Goal: Transaction & Acquisition: Purchase product/service

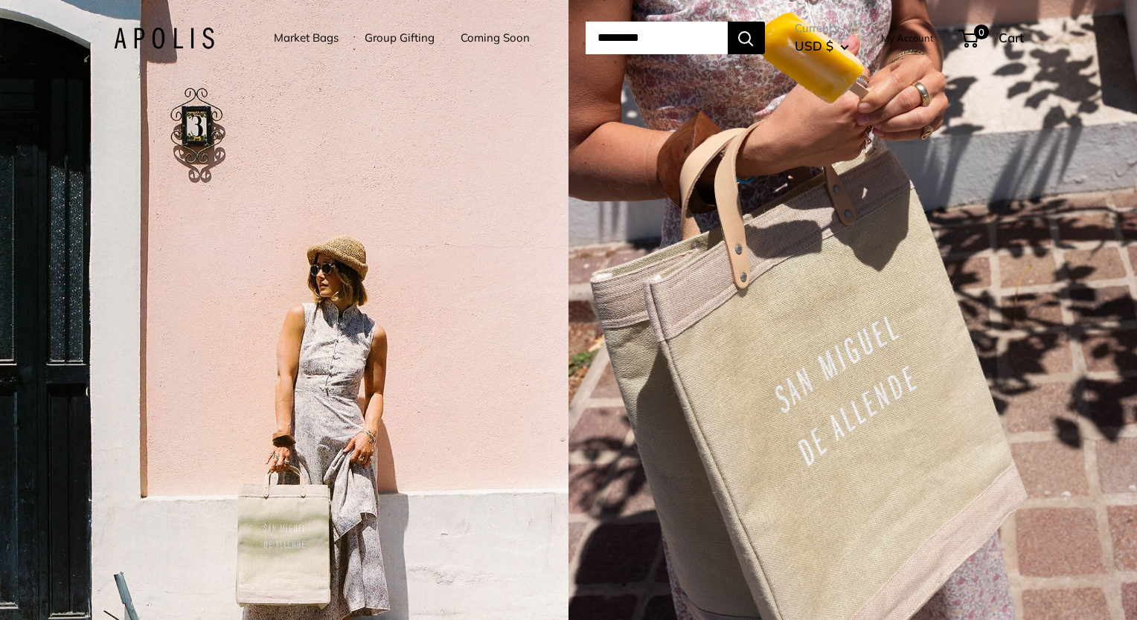
click at [309, 36] on link "Market Bags" at bounding box center [306, 38] width 65 height 21
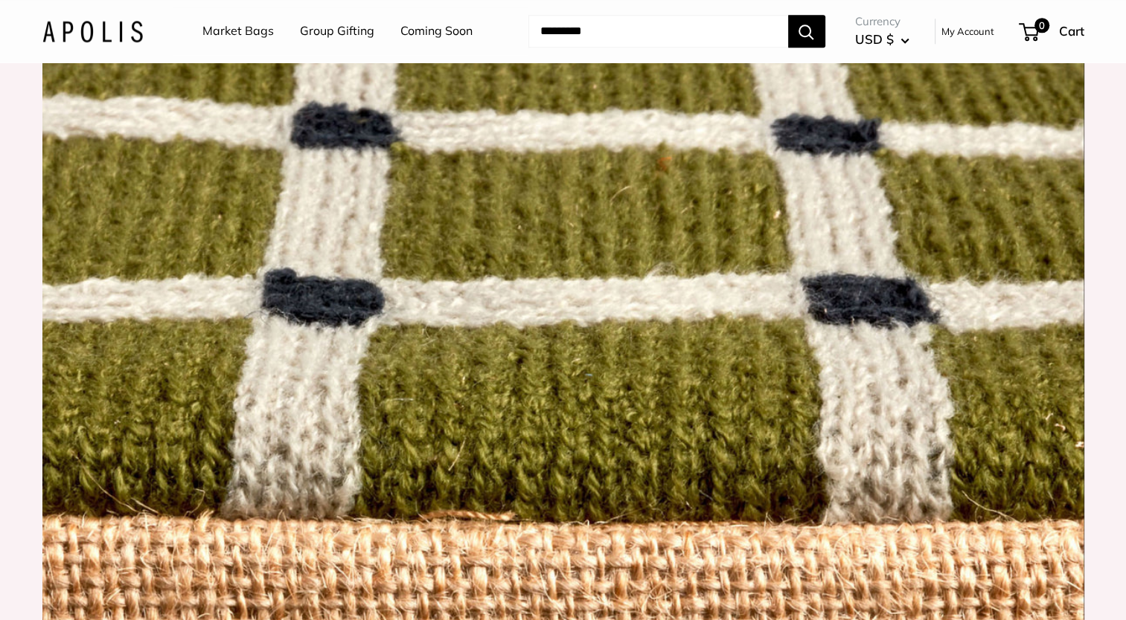
scroll to position [1860, 0]
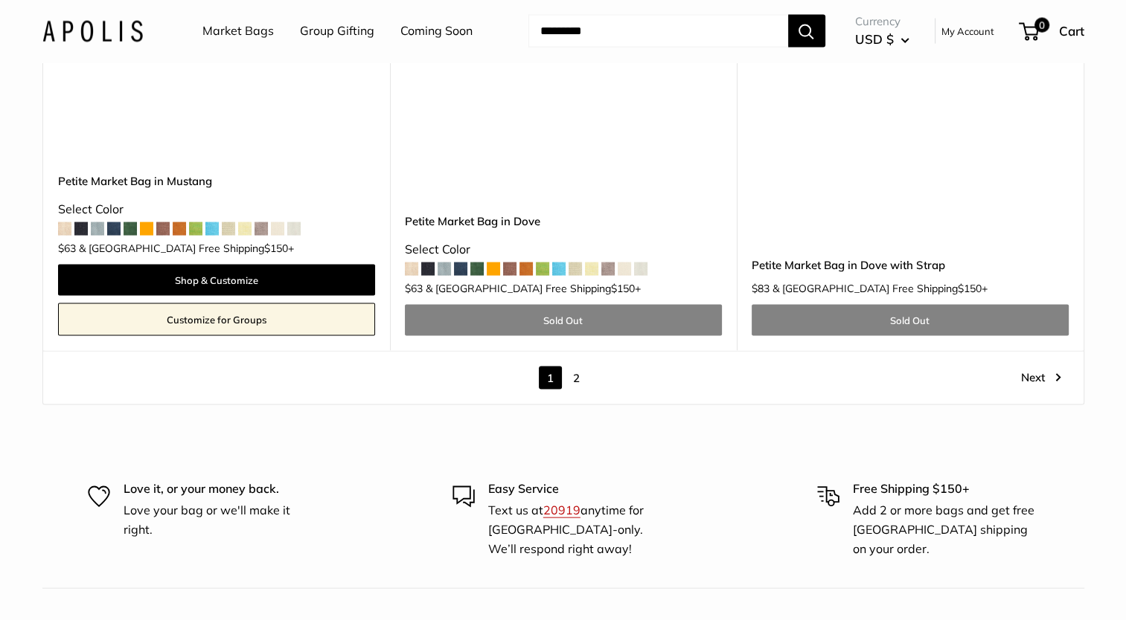
scroll to position [8660, 0]
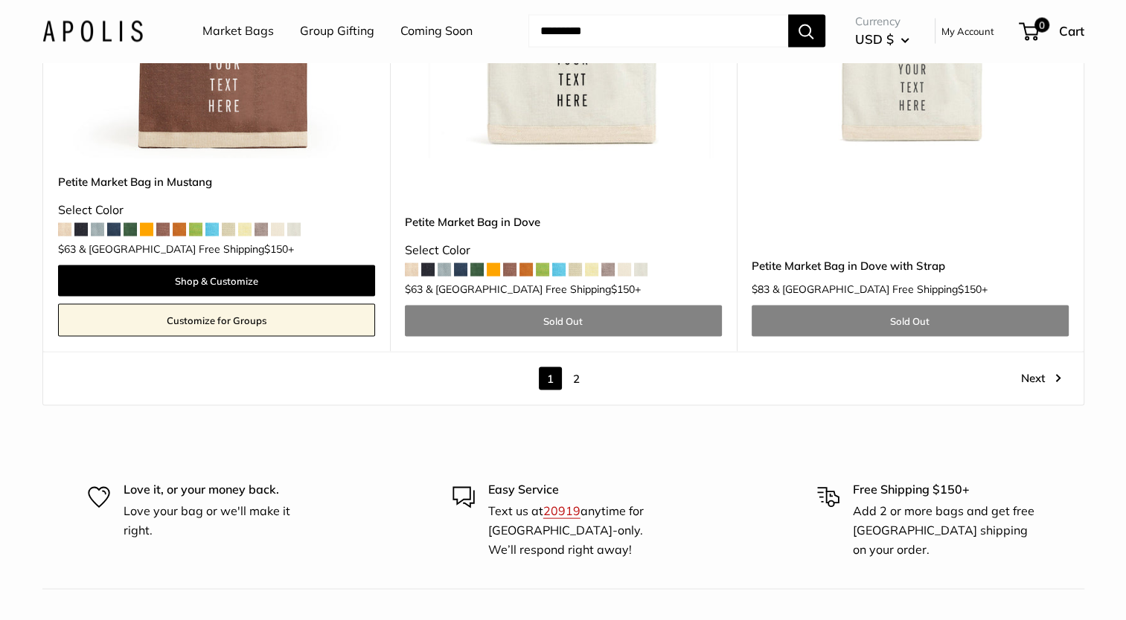
click at [1055, 367] on link "Next" at bounding box center [1041, 378] width 40 height 23
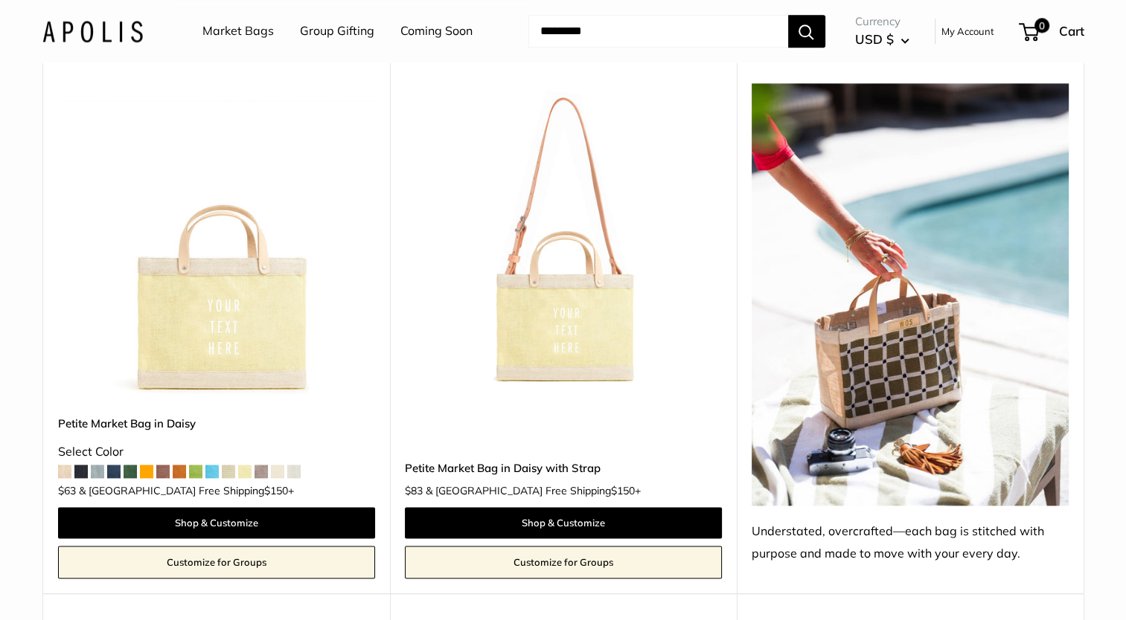
scroll to position [1898, 0]
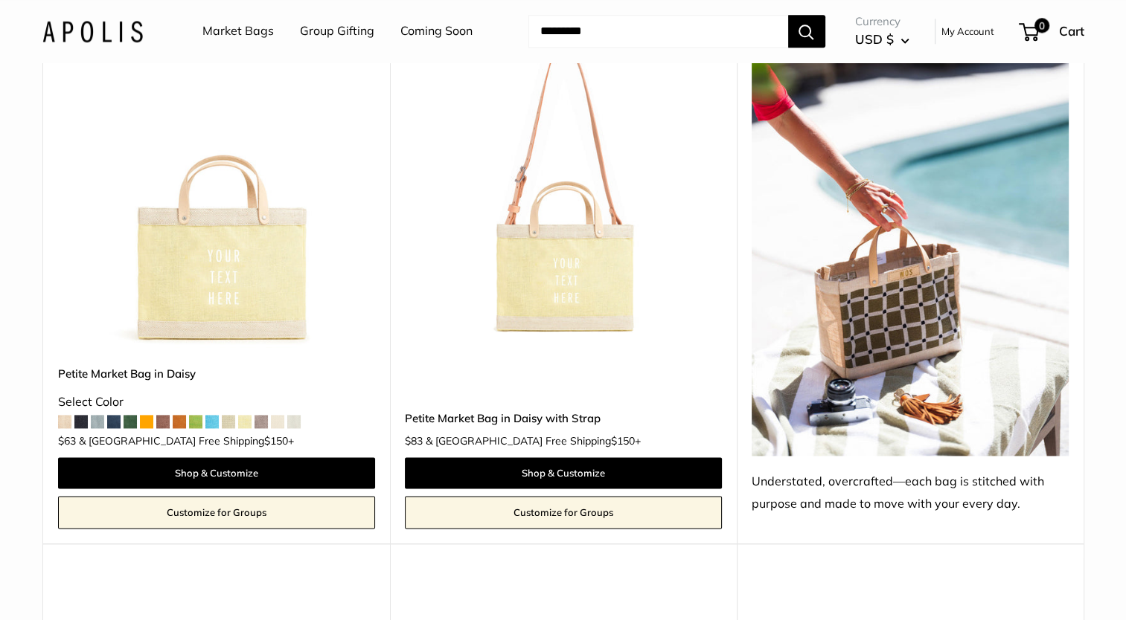
click at [902, 330] on img at bounding box center [909, 244] width 317 height 423
click at [905, 484] on div "Understated, overcrafted—each bag is stitched with purpose and made to move wit…" at bounding box center [909, 493] width 317 height 45
click at [890, 386] on img at bounding box center [909, 244] width 317 height 423
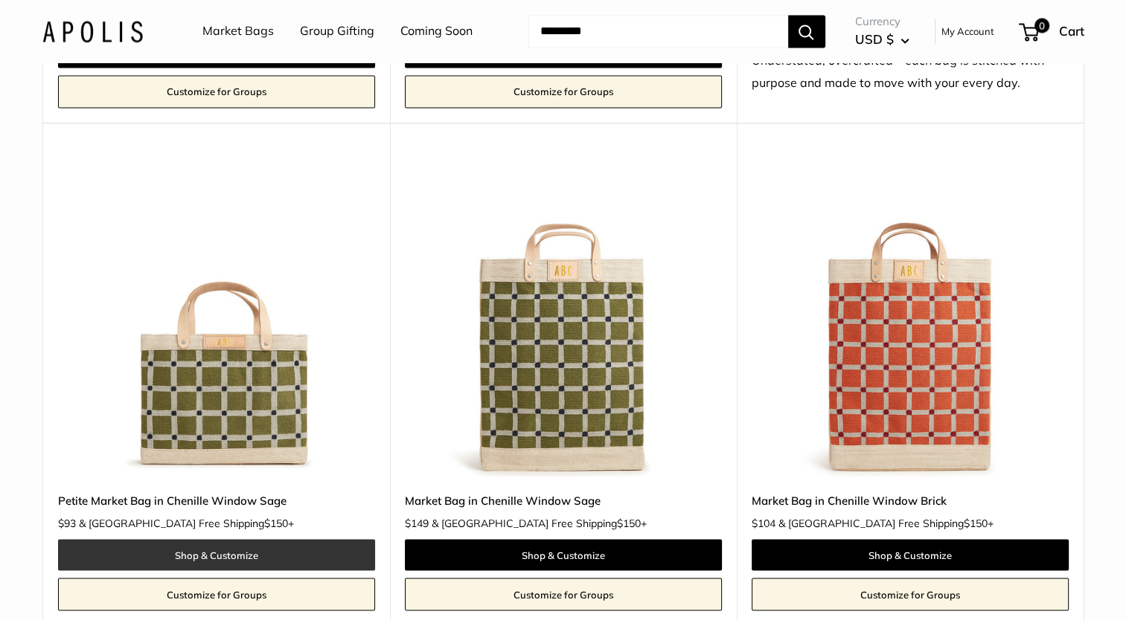
scroll to position [2345, 0]
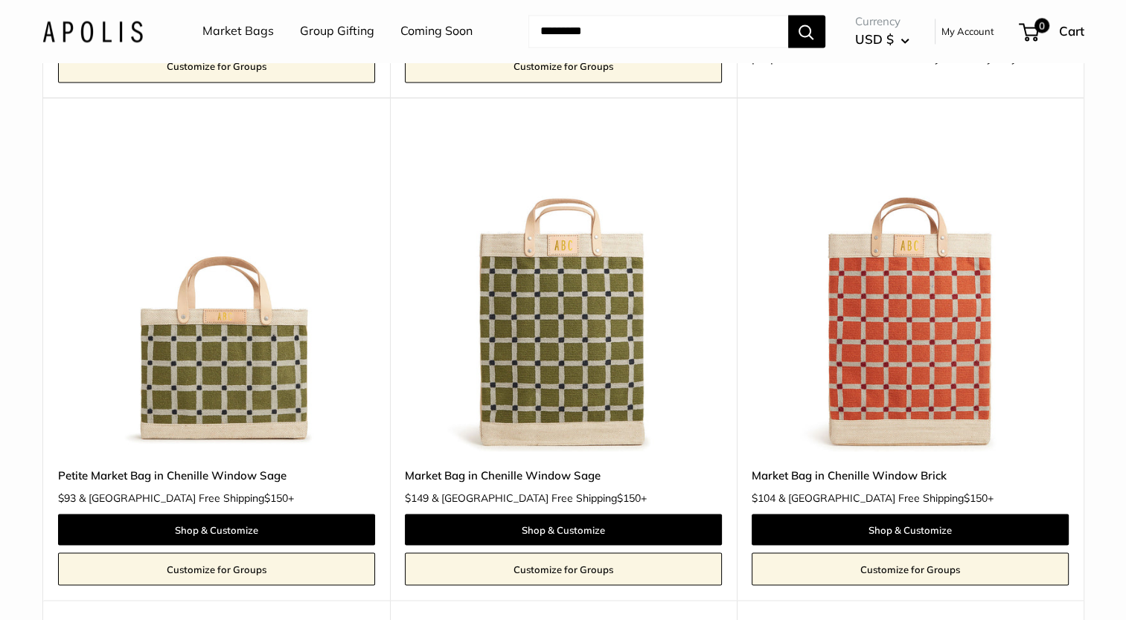
click at [0, 0] on img at bounding box center [0, 0] width 0 height 0
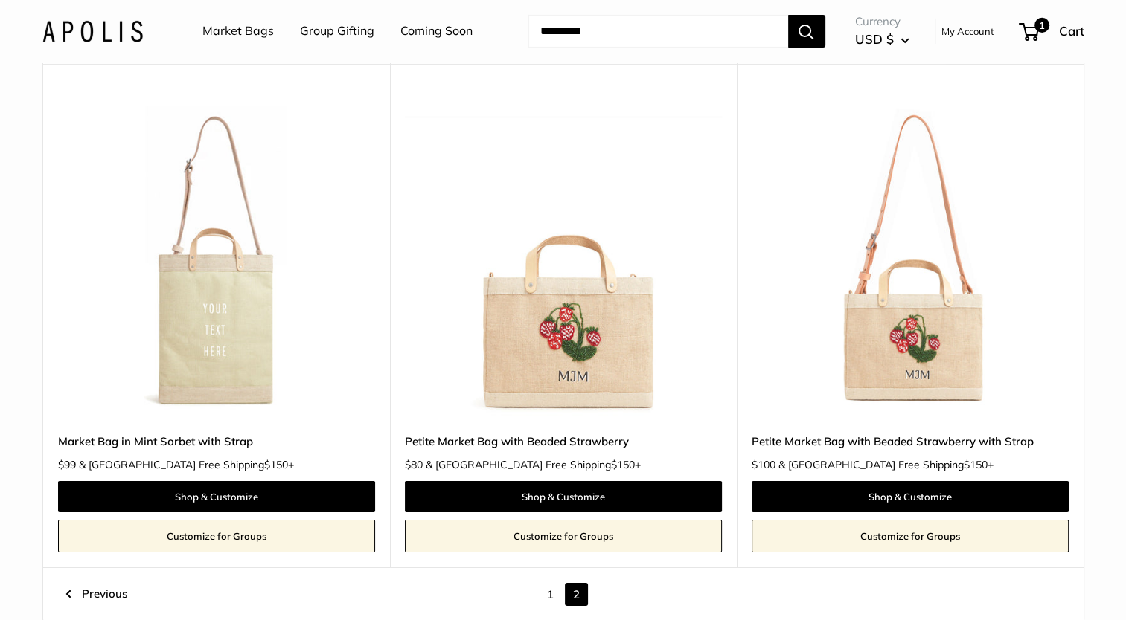
scroll to position [5172, 0]
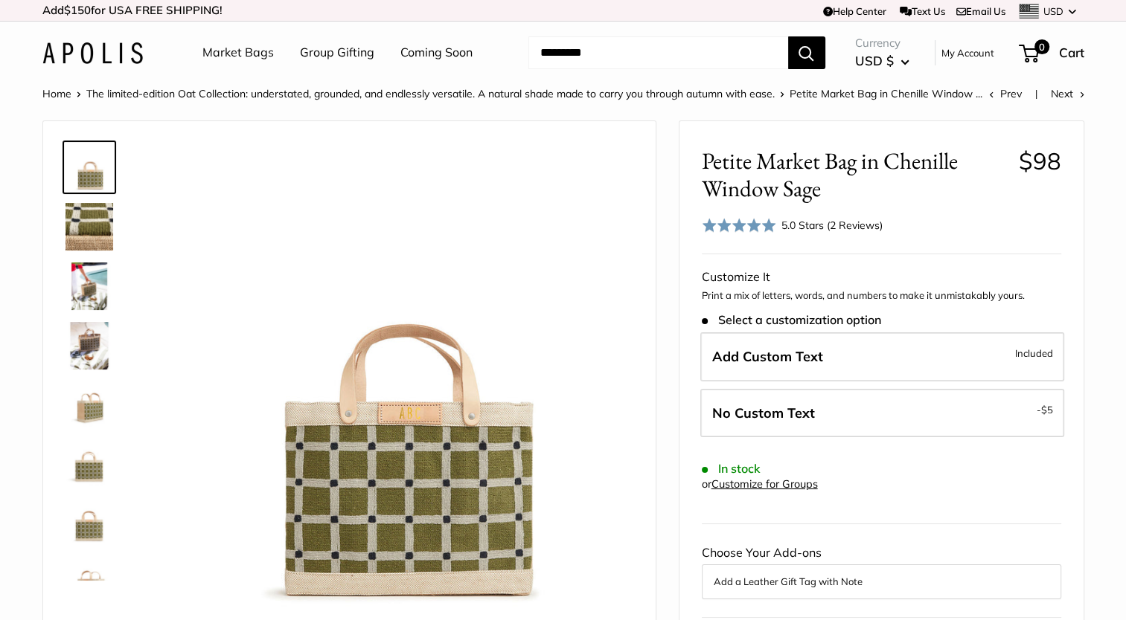
click at [86, 228] on img at bounding box center [89, 227] width 48 height 48
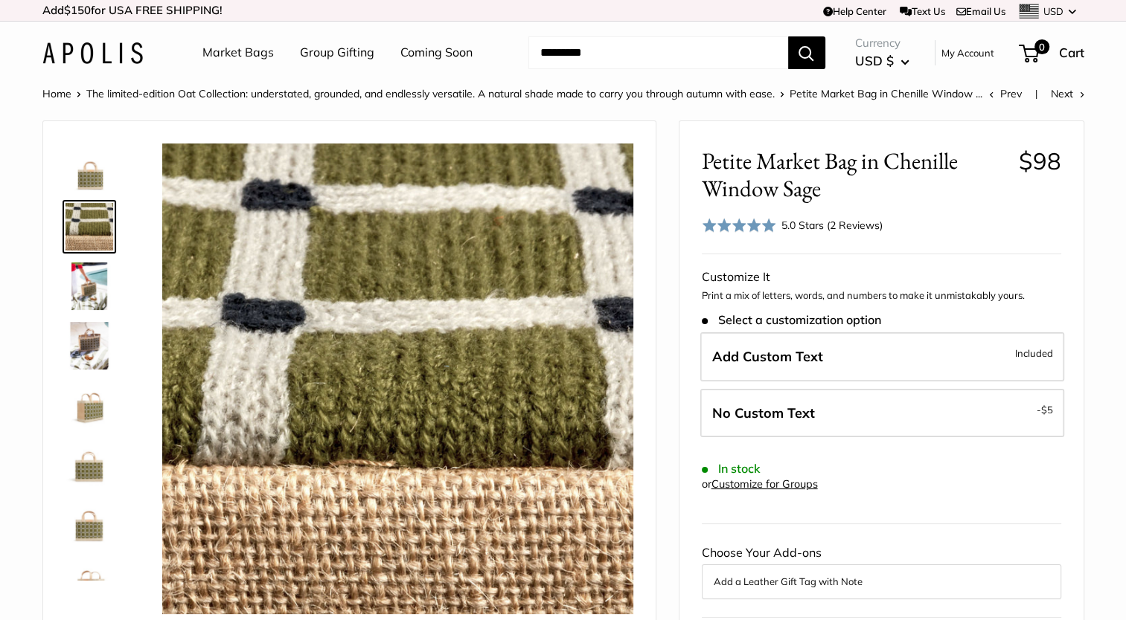
click at [80, 284] on img at bounding box center [89, 287] width 48 height 48
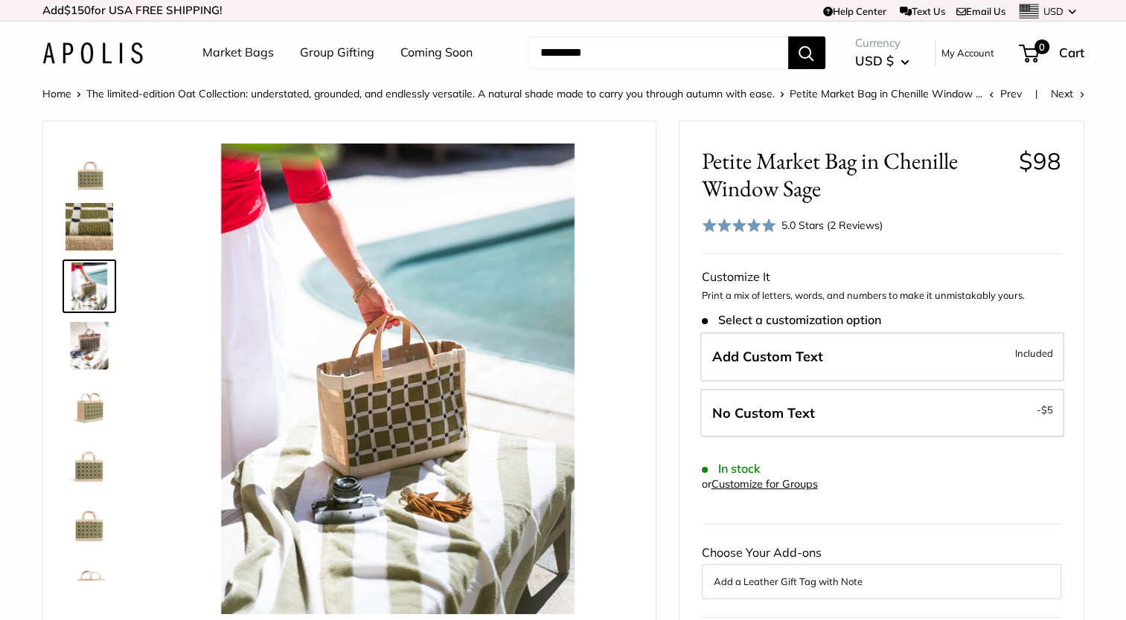
click at [80, 350] on img at bounding box center [89, 346] width 48 height 48
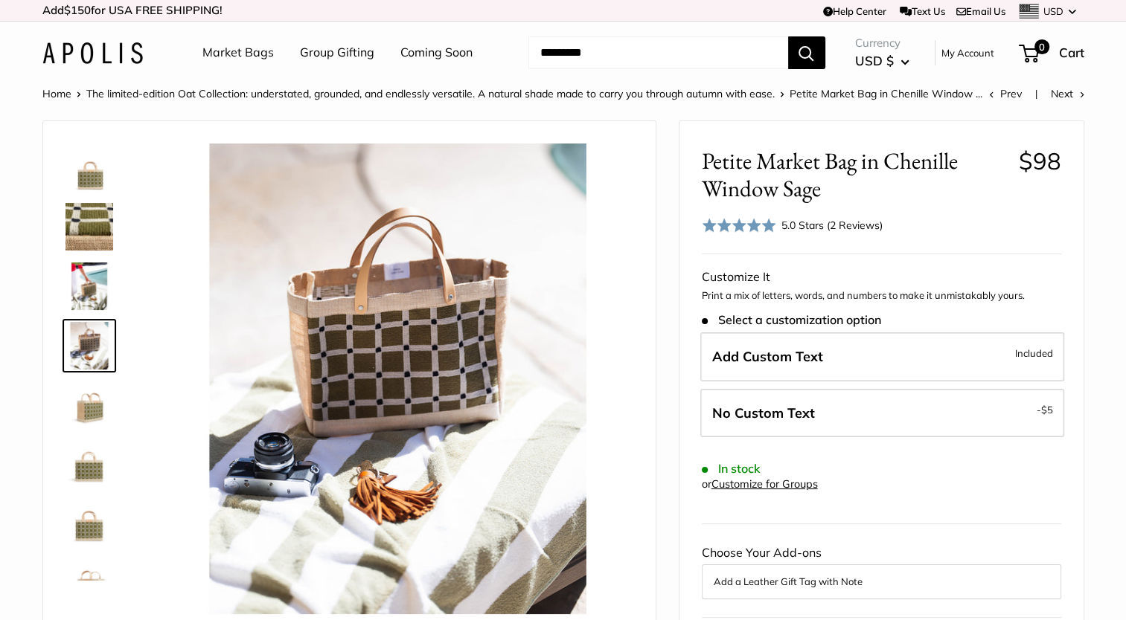
click at [82, 409] on img at bounding box center [89, 406] width 48 height 48
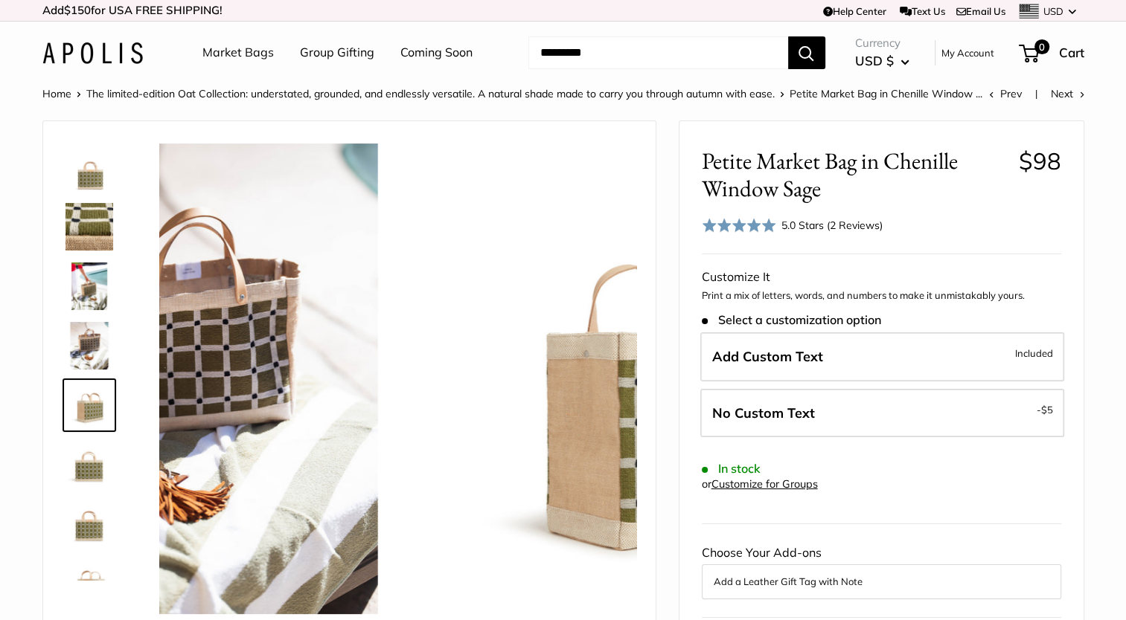
scroll to position [46, 0]
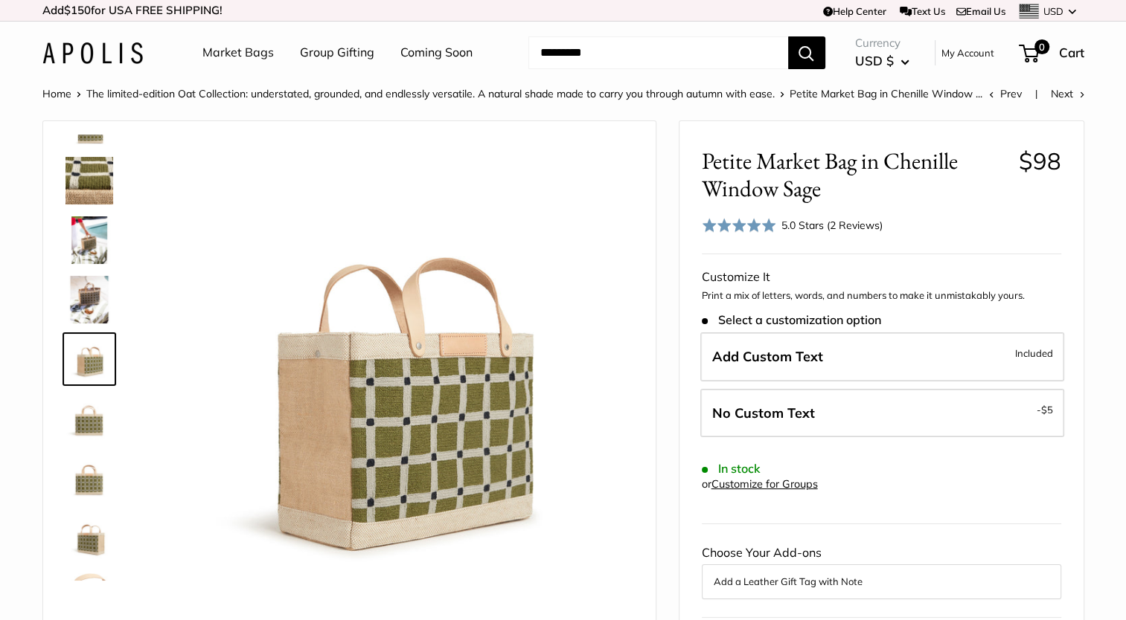
click at [82, 428] on img at bounding box center [89, 419] width 48 height 48
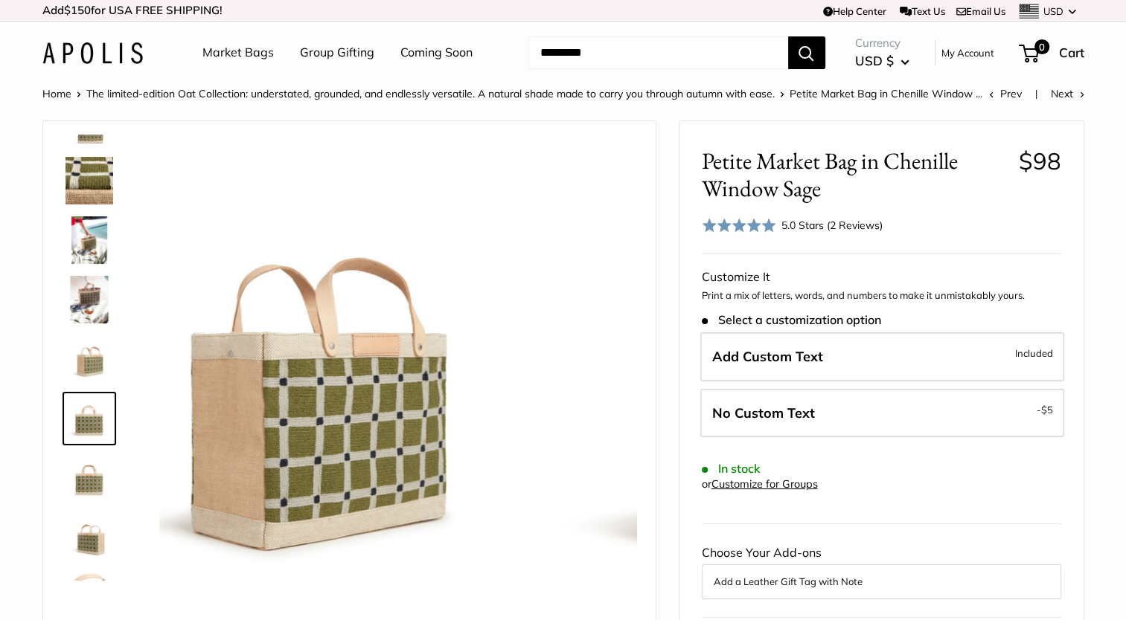
scroll to position [95, 0]
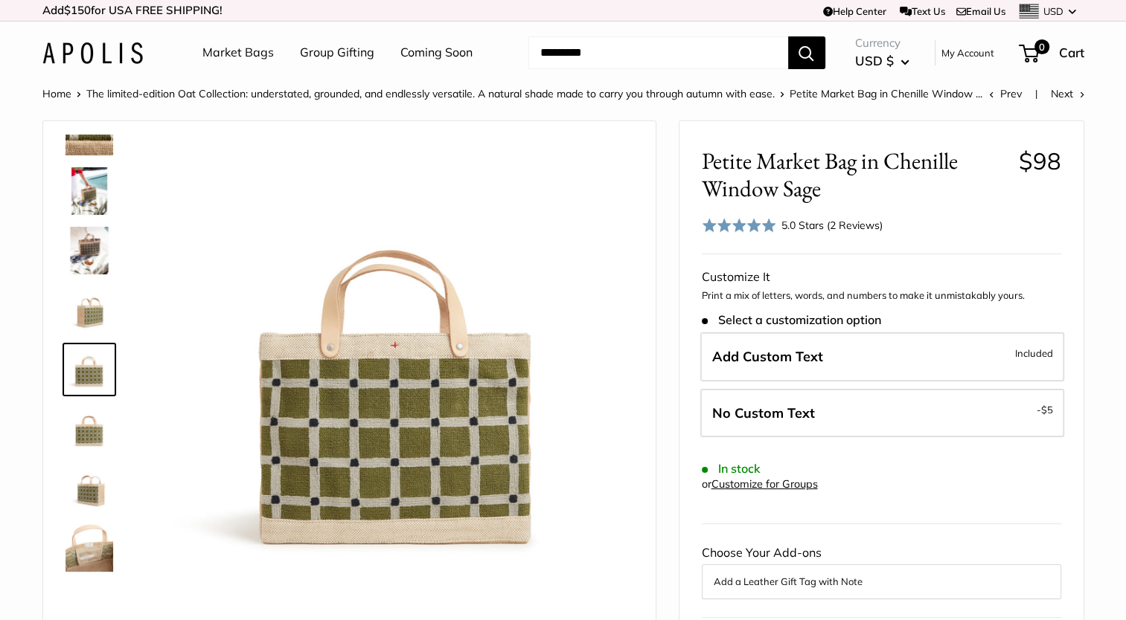
click at [86, 433] on img at bounding box center [89, 429] width 48 height 48
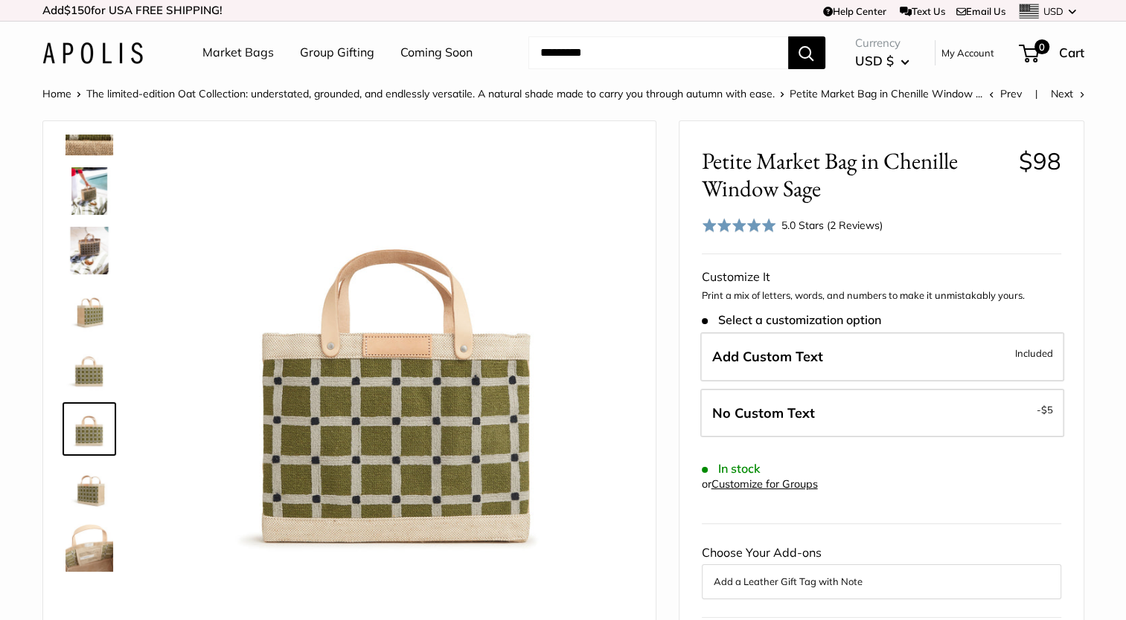
click at [79, 485] on img at bounding box center [89, 489] width 48 height 48
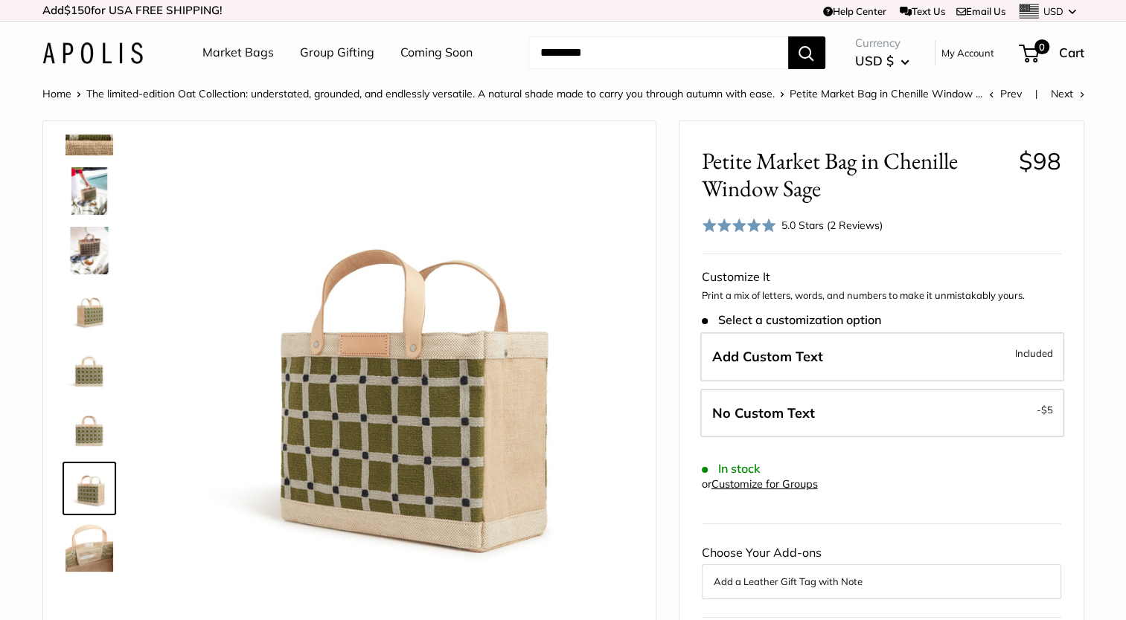
click at [88, 489] on img at bounding box center [89, 489] width 48 height 48
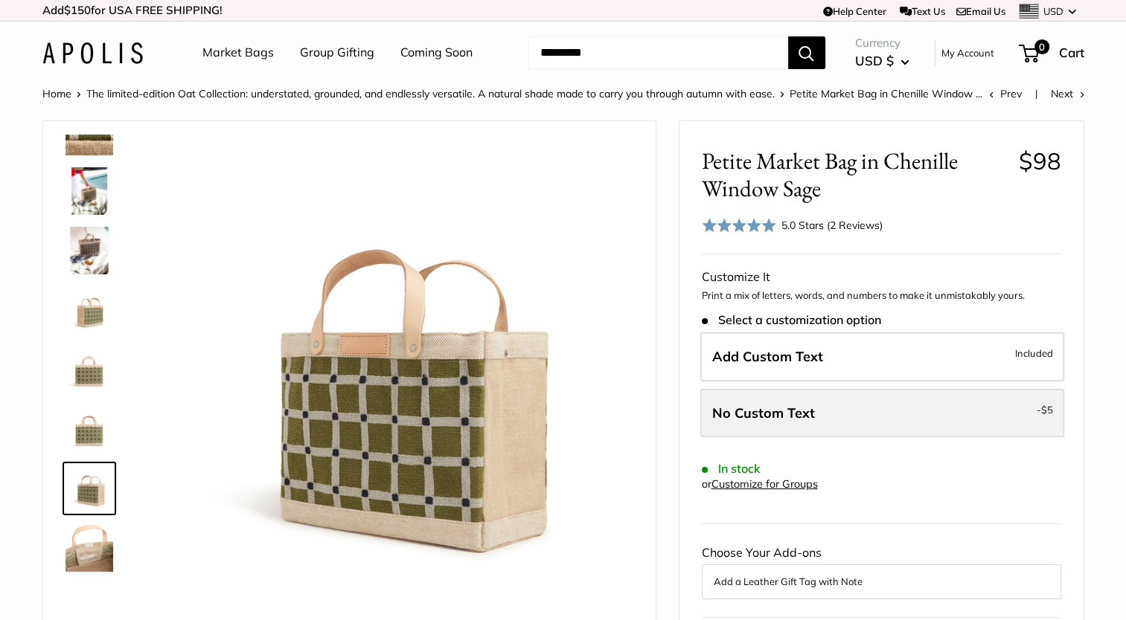
click at [783, 420] on span "No Custom Text" at bounding box center [763, 413] width 103 height 17
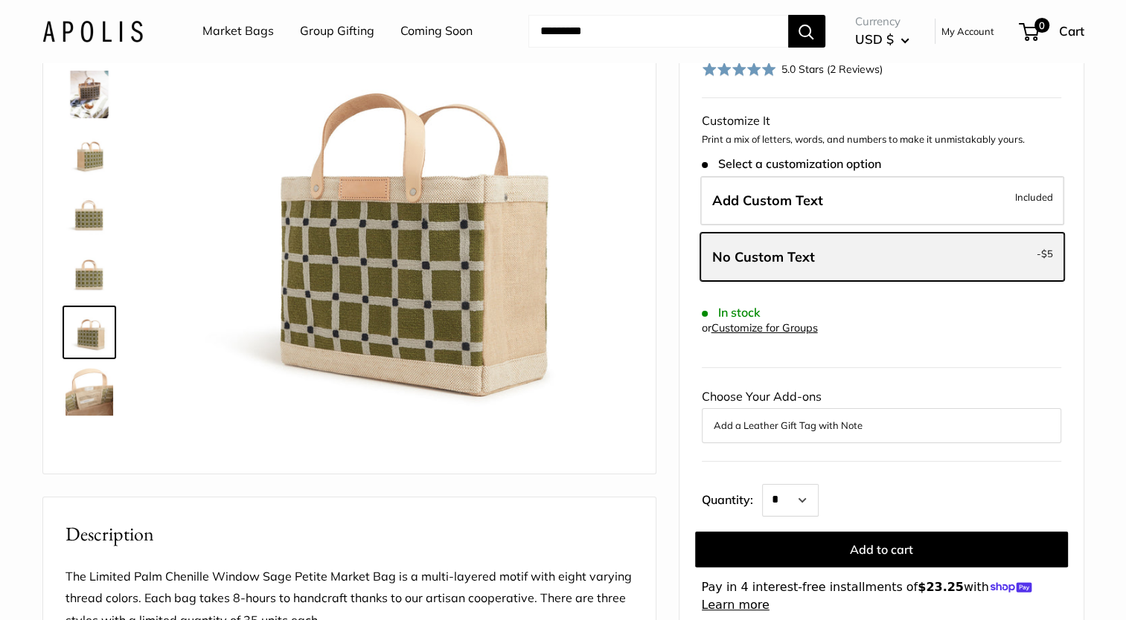
scroll to position [223, 0]
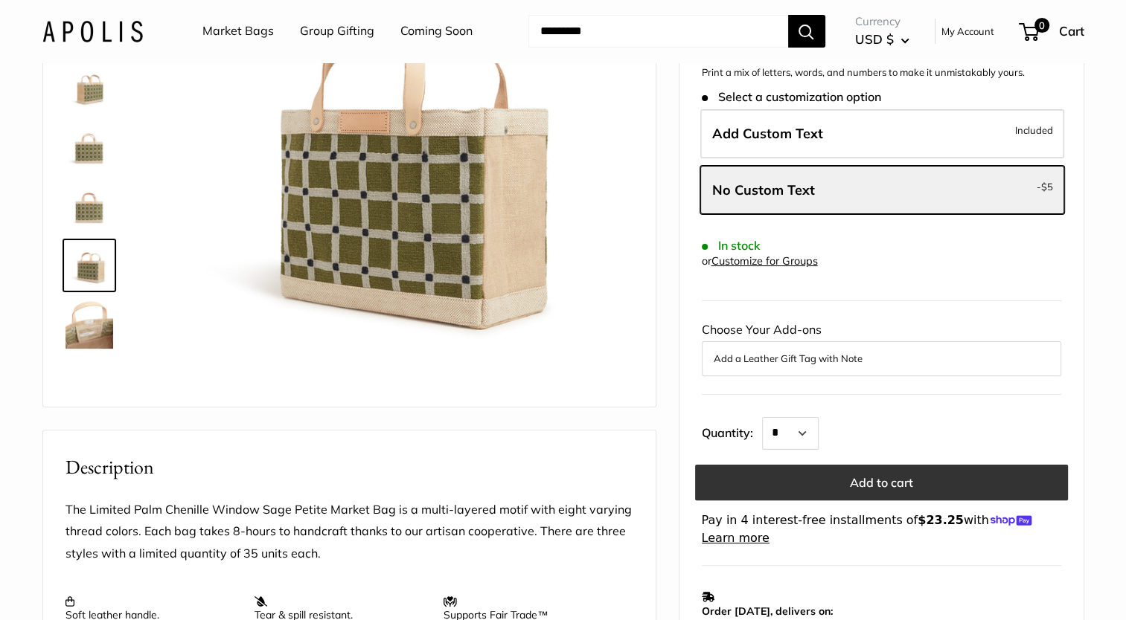
click at [803, 481] on button "Add to cart" at bounding box center [881, 483] width 373 height 36
